Goal: Task Accomplishment & Management: Use online tool/utility

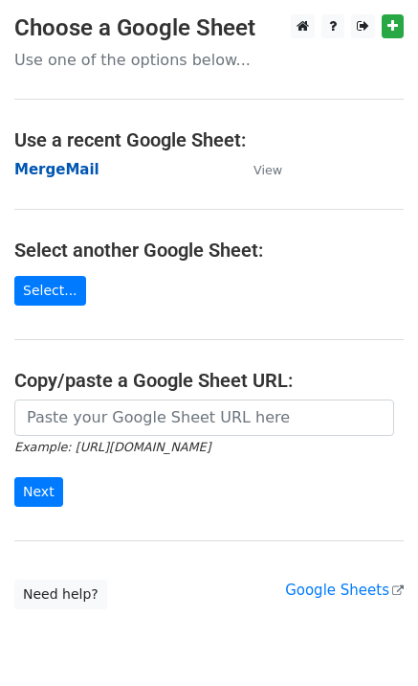
click at [46, 170] on strong "MergeMail" at bounding box center [56, 169] width 85 height 17
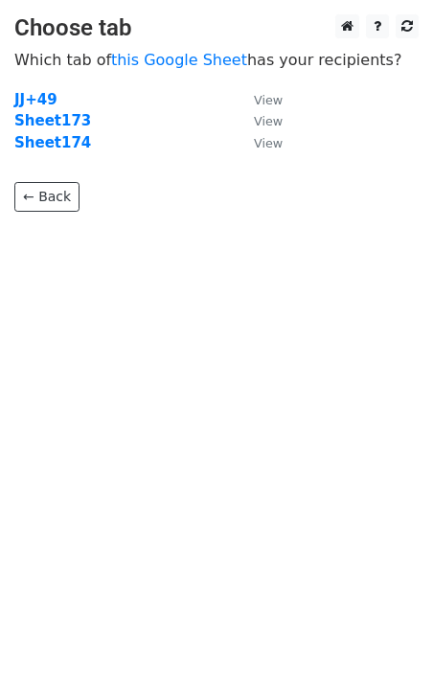
click at [61, 147] on strong "Sheet174" at bounding box center [52, 142] width 77 height 17
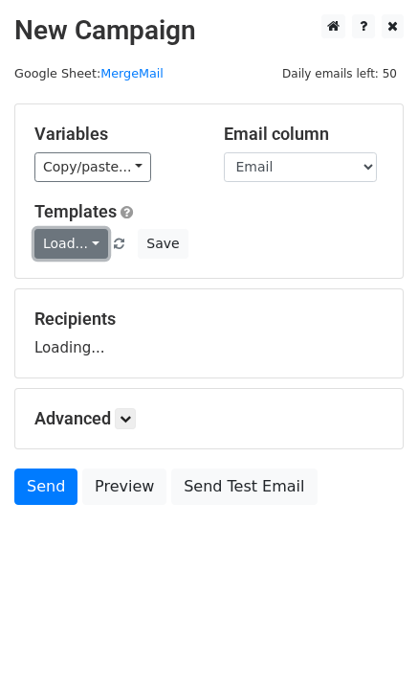
click at [53, 242] on link "Load..." at bounding box center [71, 244] width 74 height 30
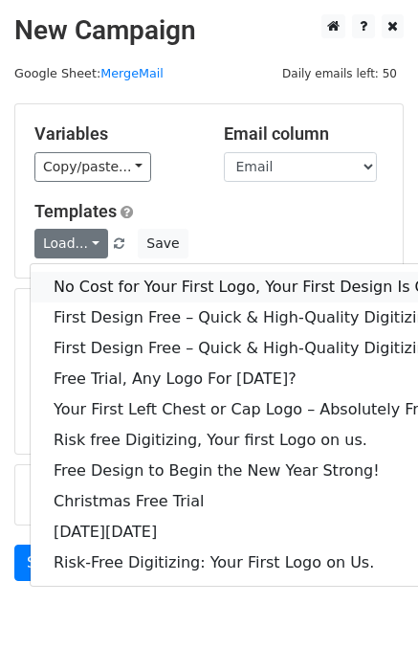
click at [94, 290] on link "No Cost for Your First Logo, Your First Design Is On Us!" at bounding box center [261, 287] width 460 height 31
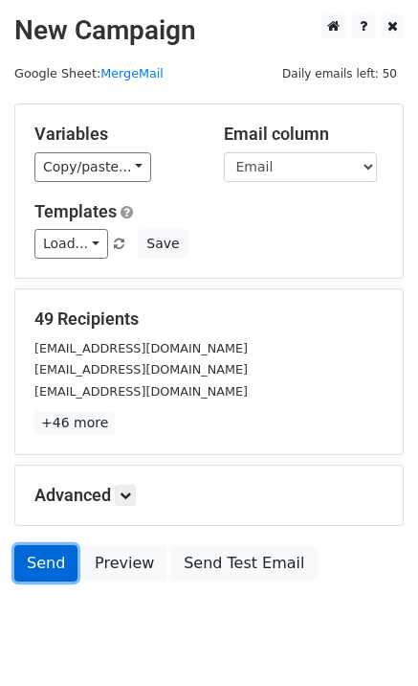
click at [34, 577] on link "Send" at bounding box center [45, 563] width 63 height 36
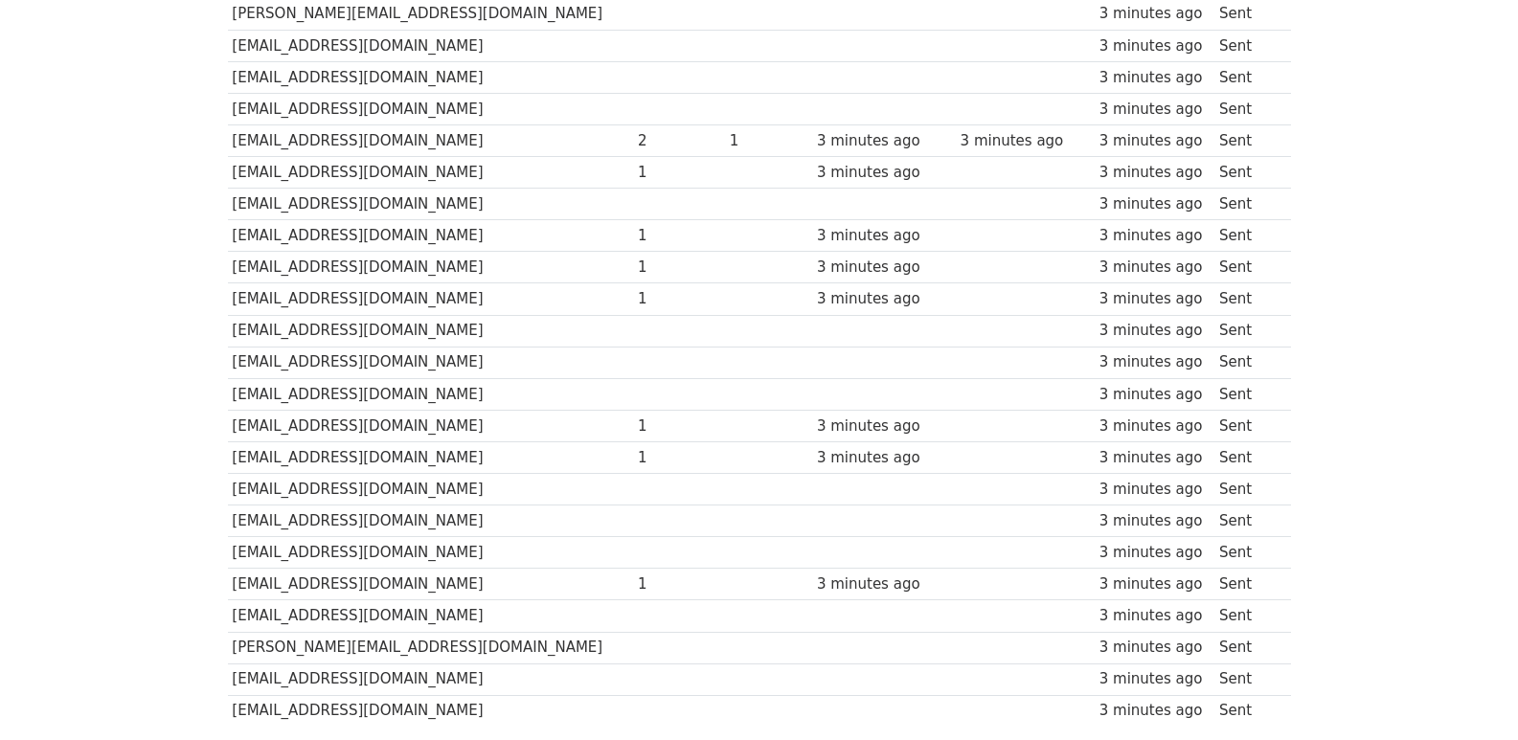
scroll to position [1277, 0]
